Goal: Task Accomplishment & Management: Manage account settings

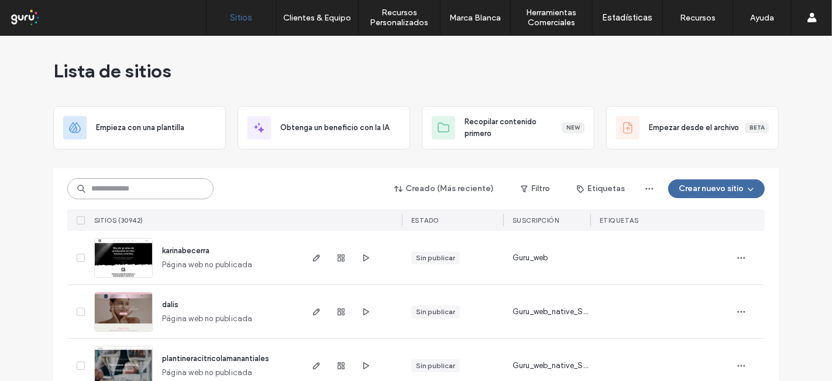
click at [162, 188] on input at bounding box center [140, 188] width 146 height 21
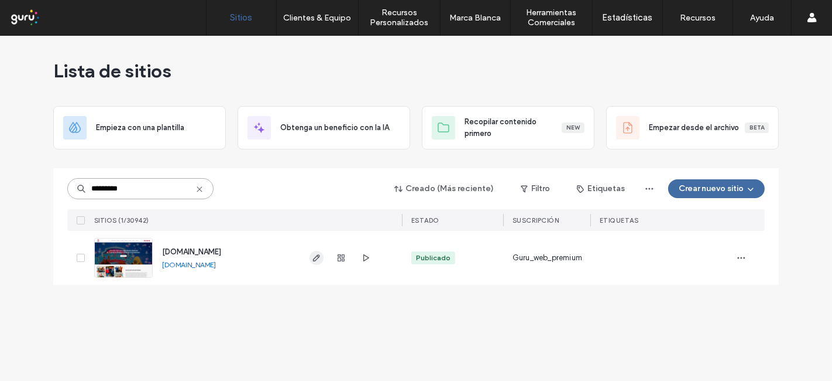
type input "*********"
click at [314, 260] on use "button" at bounding box center [316, 257] width 7 height 7
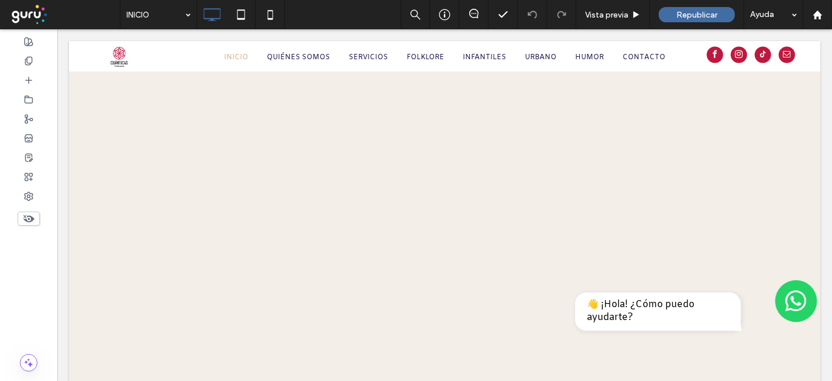
scroll to position [2460, 0]
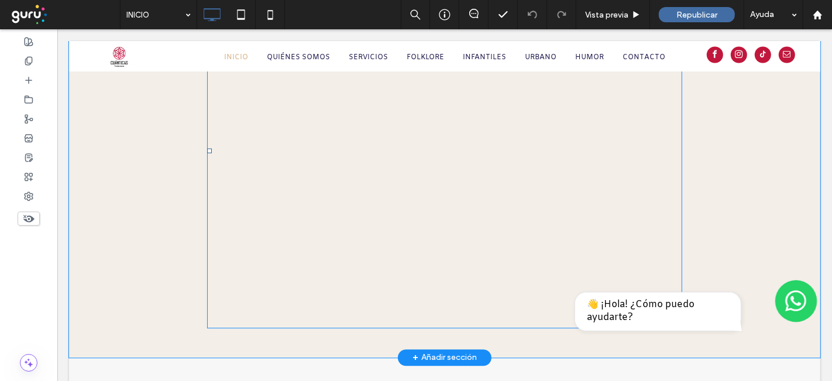
click at [401, 205] on span at bounding box center [444, 151] width 475 height 354
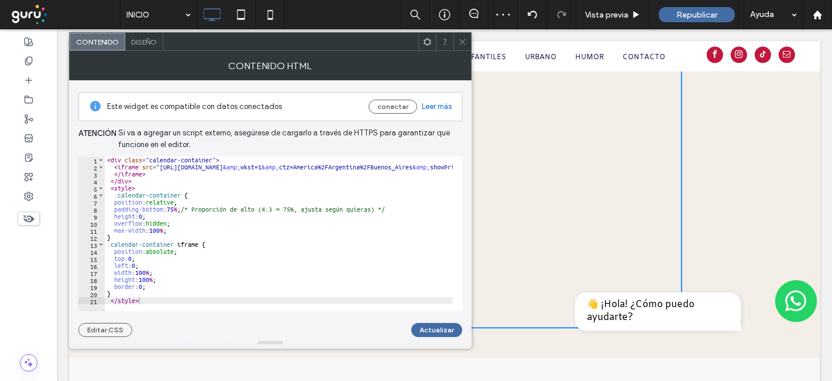
scroll to position [2, 0]
click at [154, 44] on span "Diseño" at bounding box center [144, 41] width 26 height 9
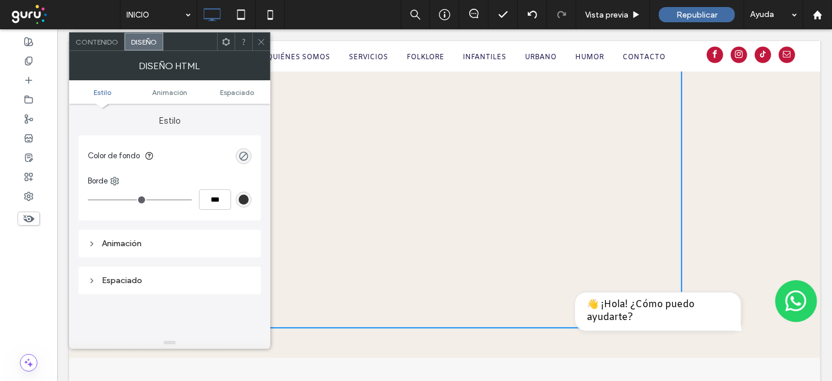
click at [264, 43] on icon at bounding box center [261, 41] width 9 height 9
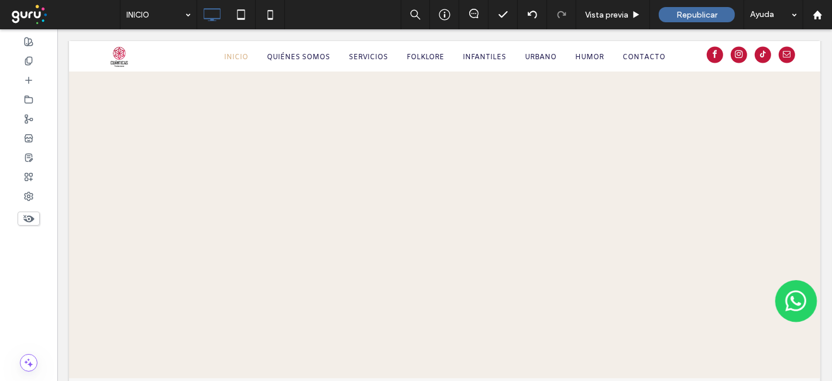
scroll to position [2445, 0]
click at [26, 97] on use at bounding box center [29, 98] width 8 height 7
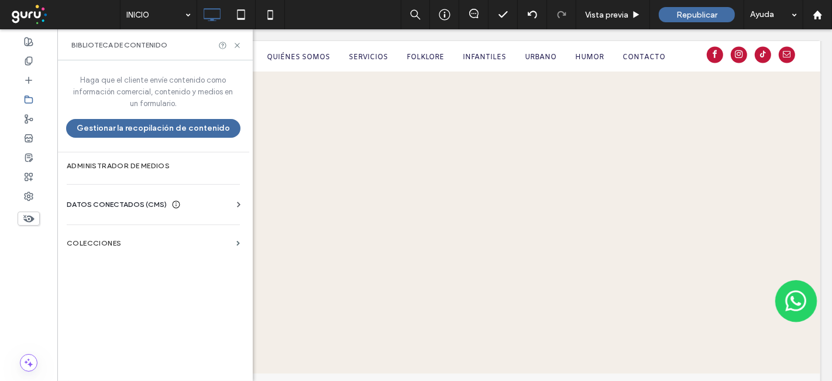
click at [108, 200] on span "DATOS CONECTADOS (CMS)" at bounding box center [117, 204] width 100 height 12
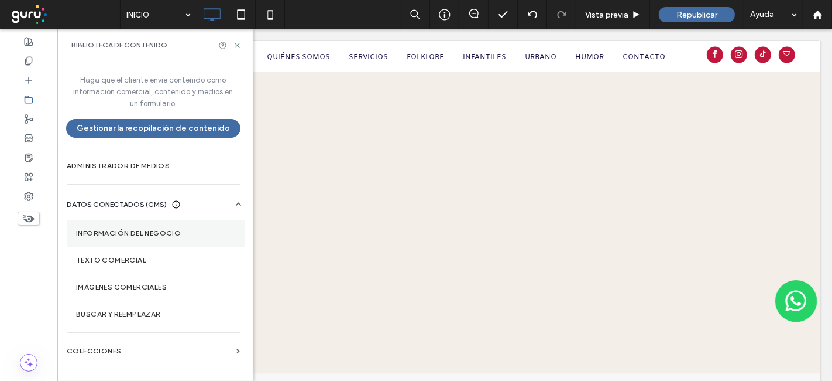
click at [112, 229] on label "Información del negocio" at bounding box center [155, 233] width 159 height 8
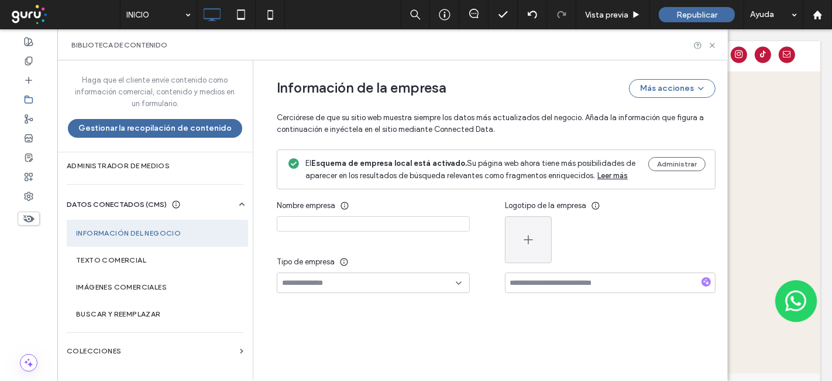
type input "**********"
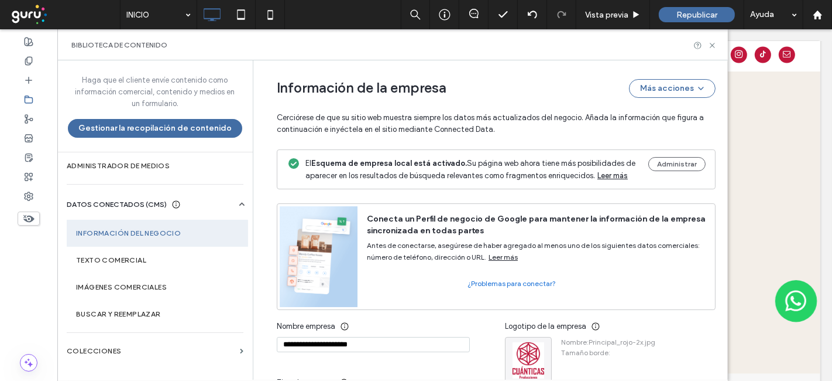
scroll to position [335, 0]
